Goal: Information Seeking & Learning: Learn about a topic

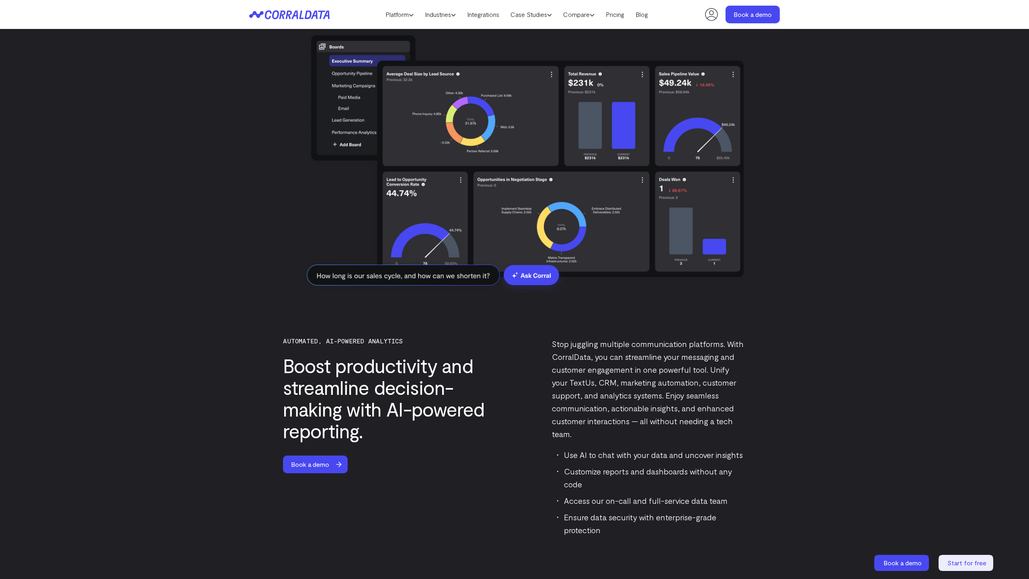
scroll to position [2145, 0]
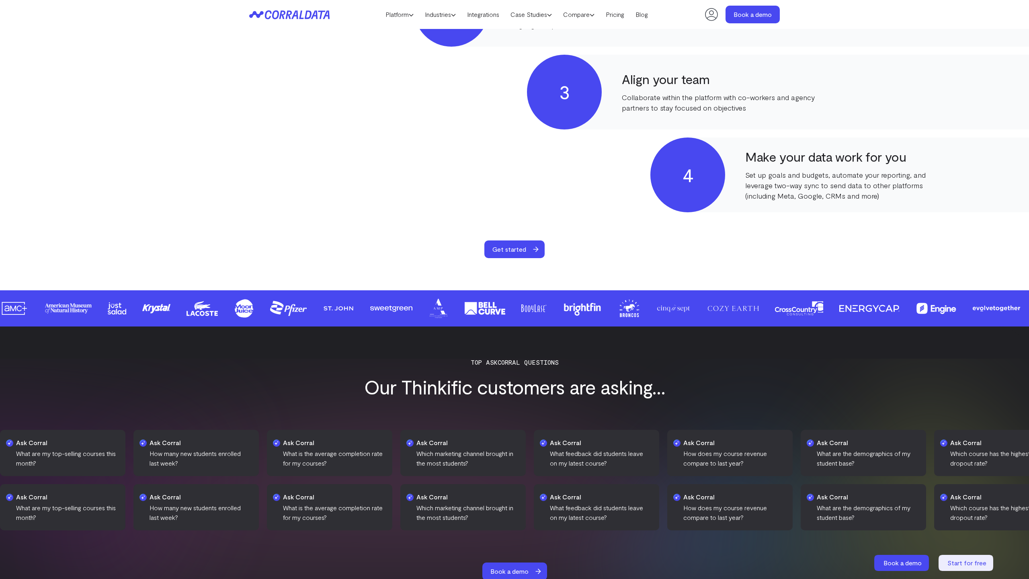
scroll to position [1611, 0]
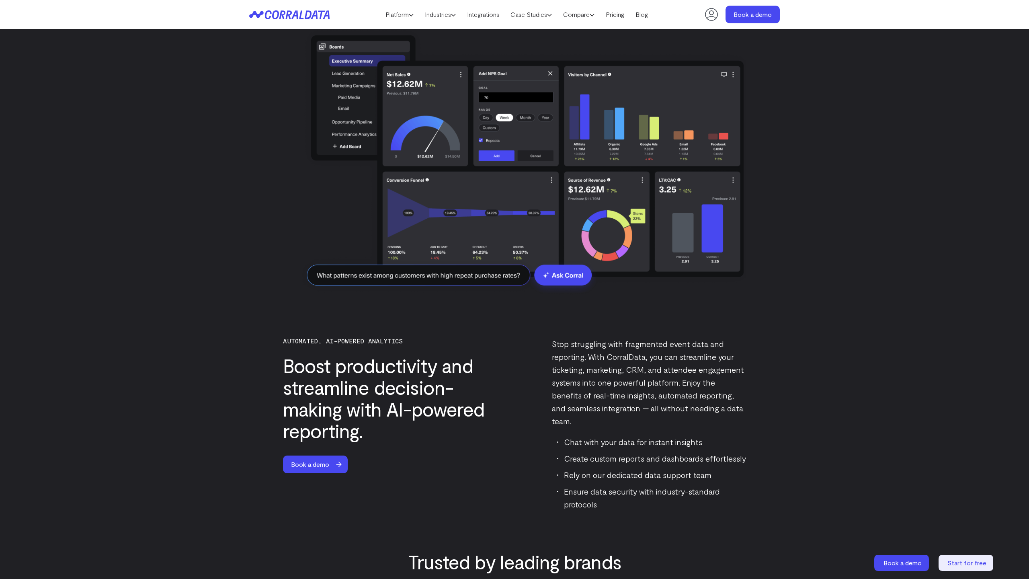
scroll to position [2145, 0]
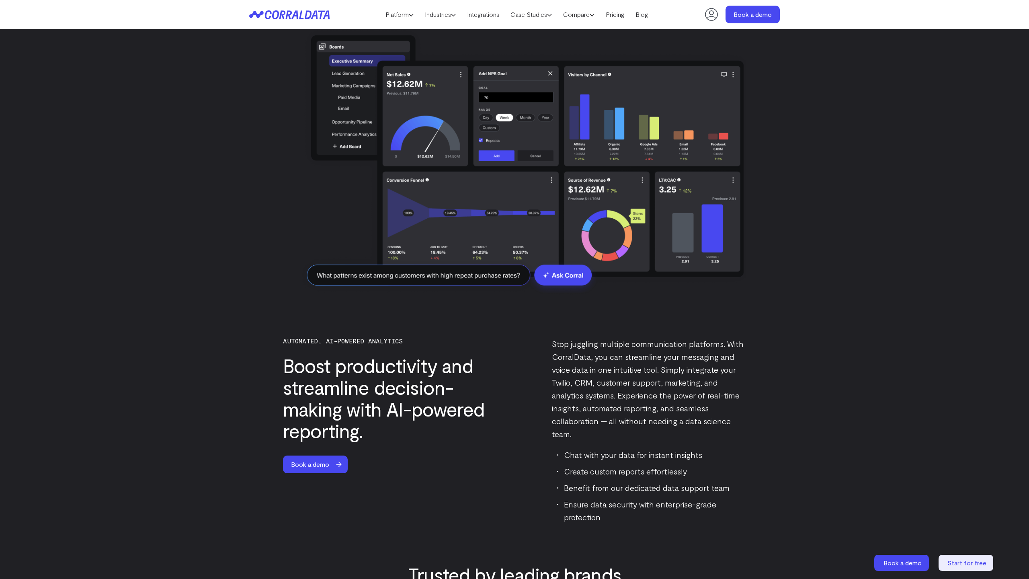
scroll to position [2145, 0]
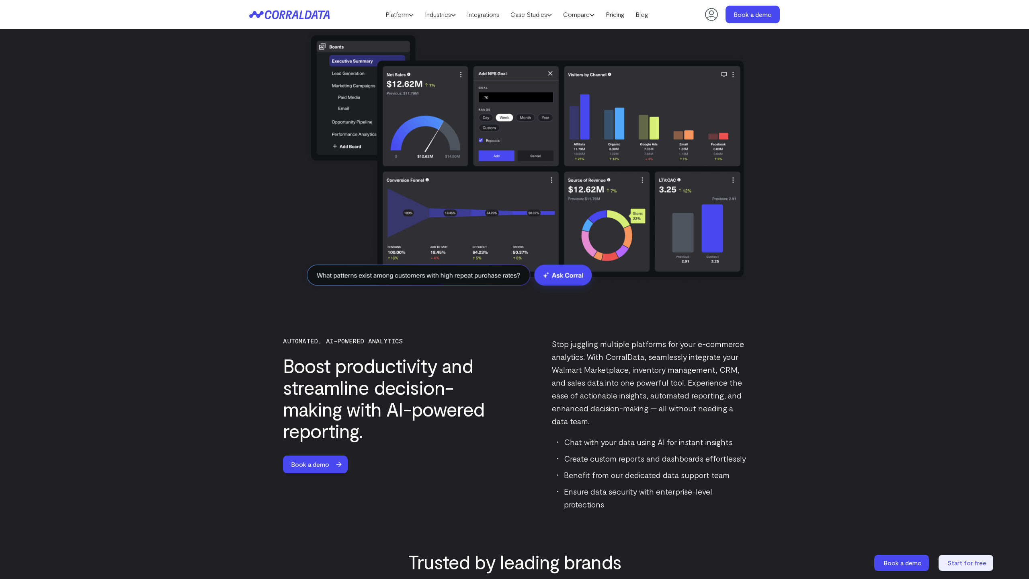
scroll to position [2145, 0]
